Goal: Navigation & Orientation: Find specific page/section

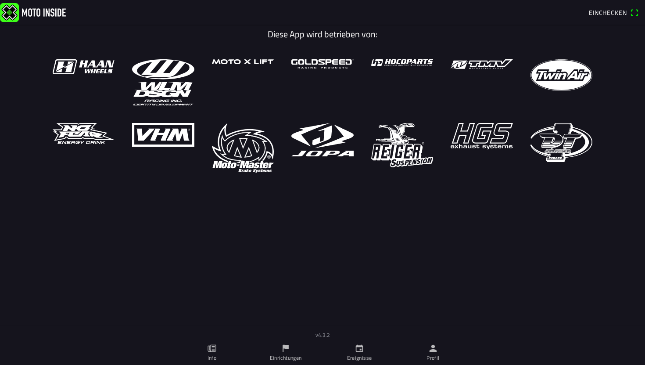
click at [285, 357] on ion-label "Einrichtungen" at bounding box center [286, 358] width 32 height 8
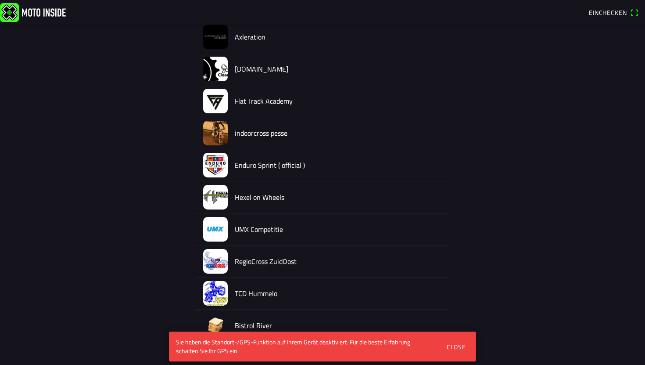
scroll to position [3932, 0]
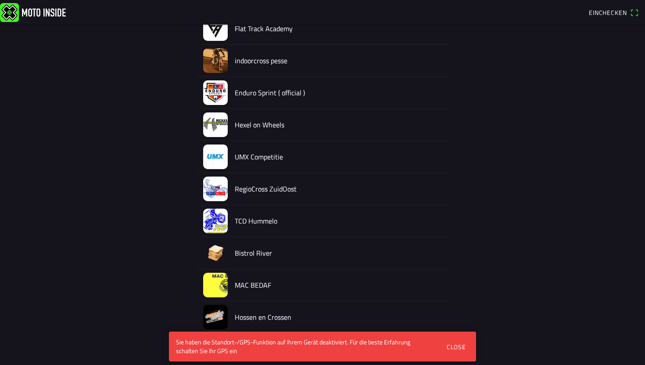
click at [460, 350] on div "Close" at bounding box center [456, 346] width 19 height 9
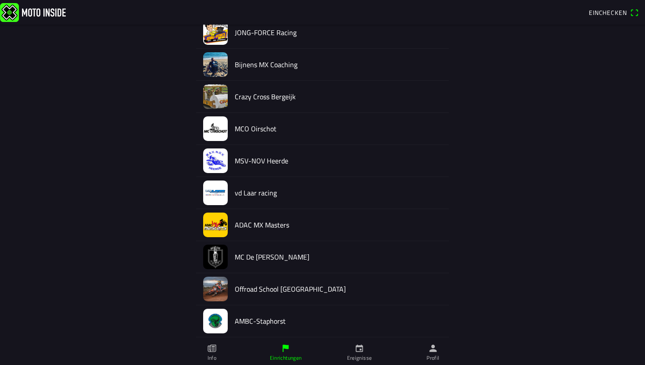
scroll to position [647, 0]
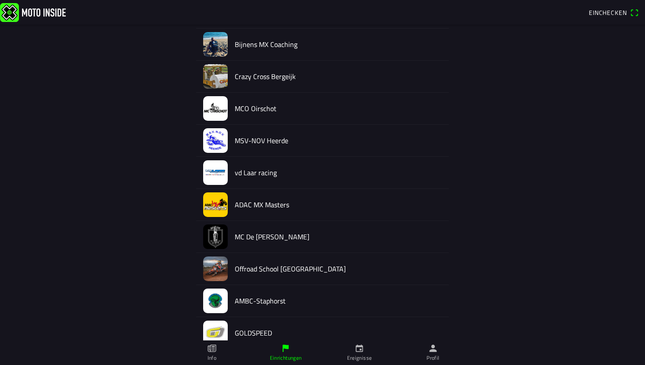
click at [249, 208] on h2 "ADAC MX Masters" at bounding box center [338, 205] width 207 height 8
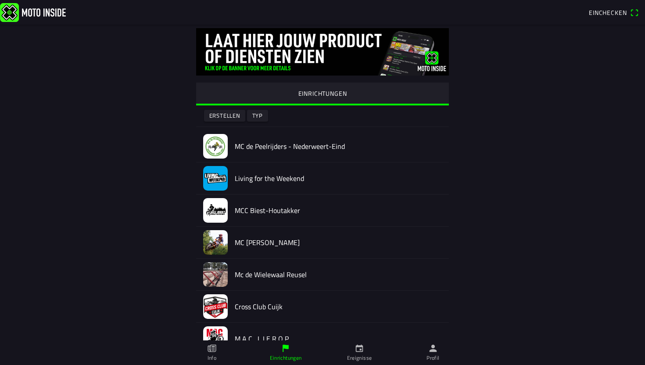
click at [212, 353] on link "Info" at bounding box center [212, 352] width 74 height 25
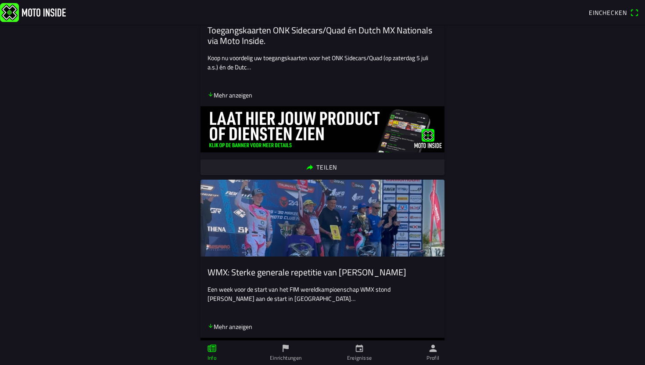
scroll to position [472, 0]
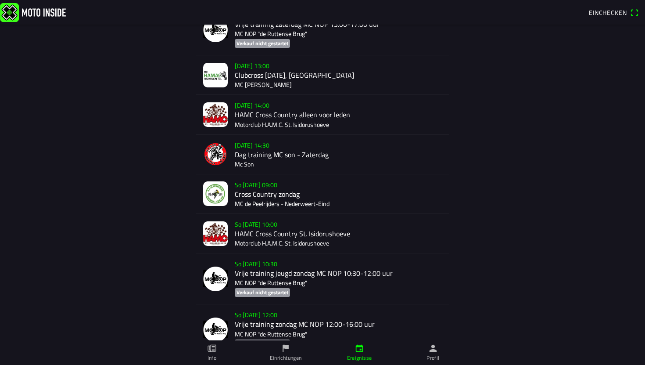
scroll to position [510, 0]
